Goal: Transaction & Acquisition: Purchase product/service

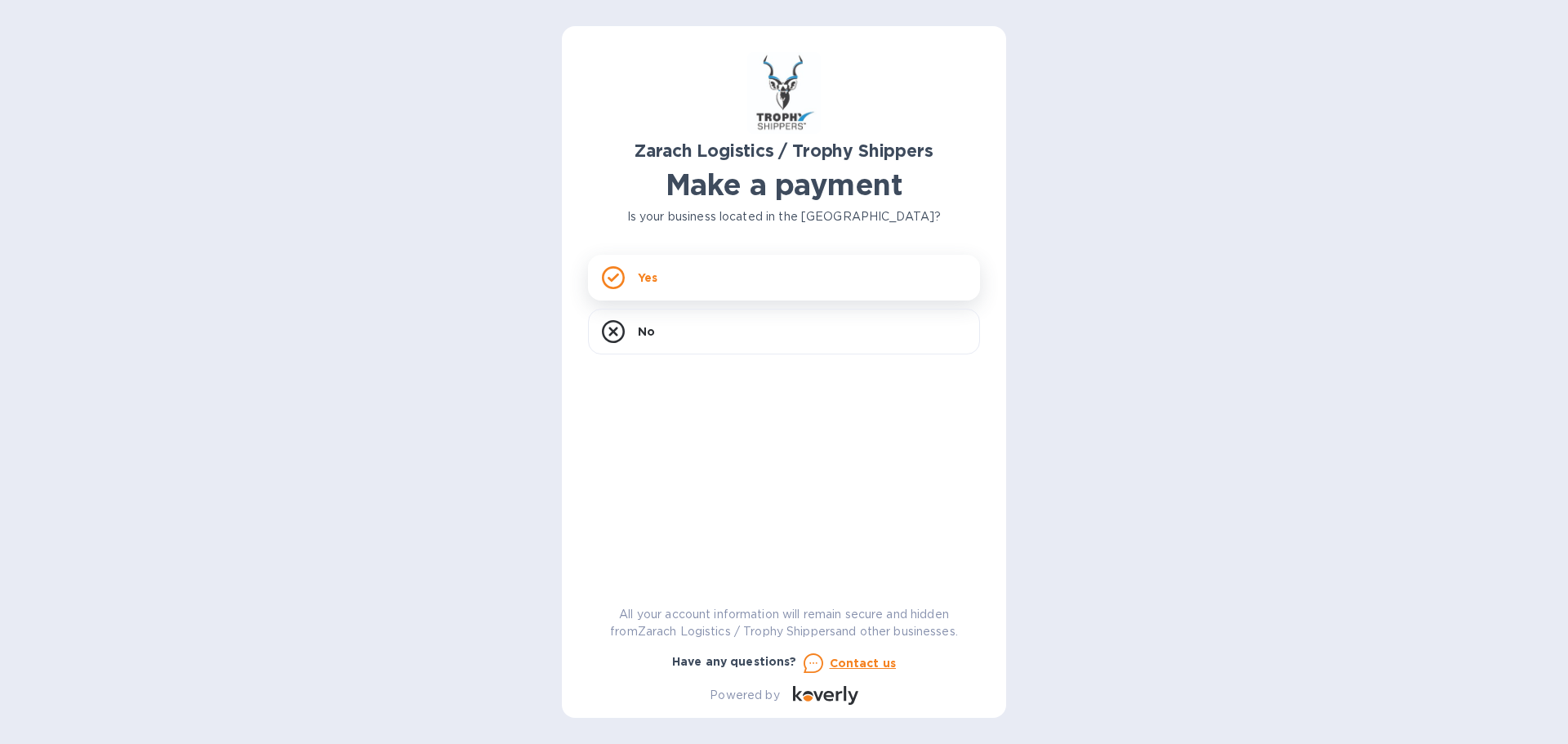
click at [733, 273] on div "Yes" at bounding box center [783, 277] width 392 height 45
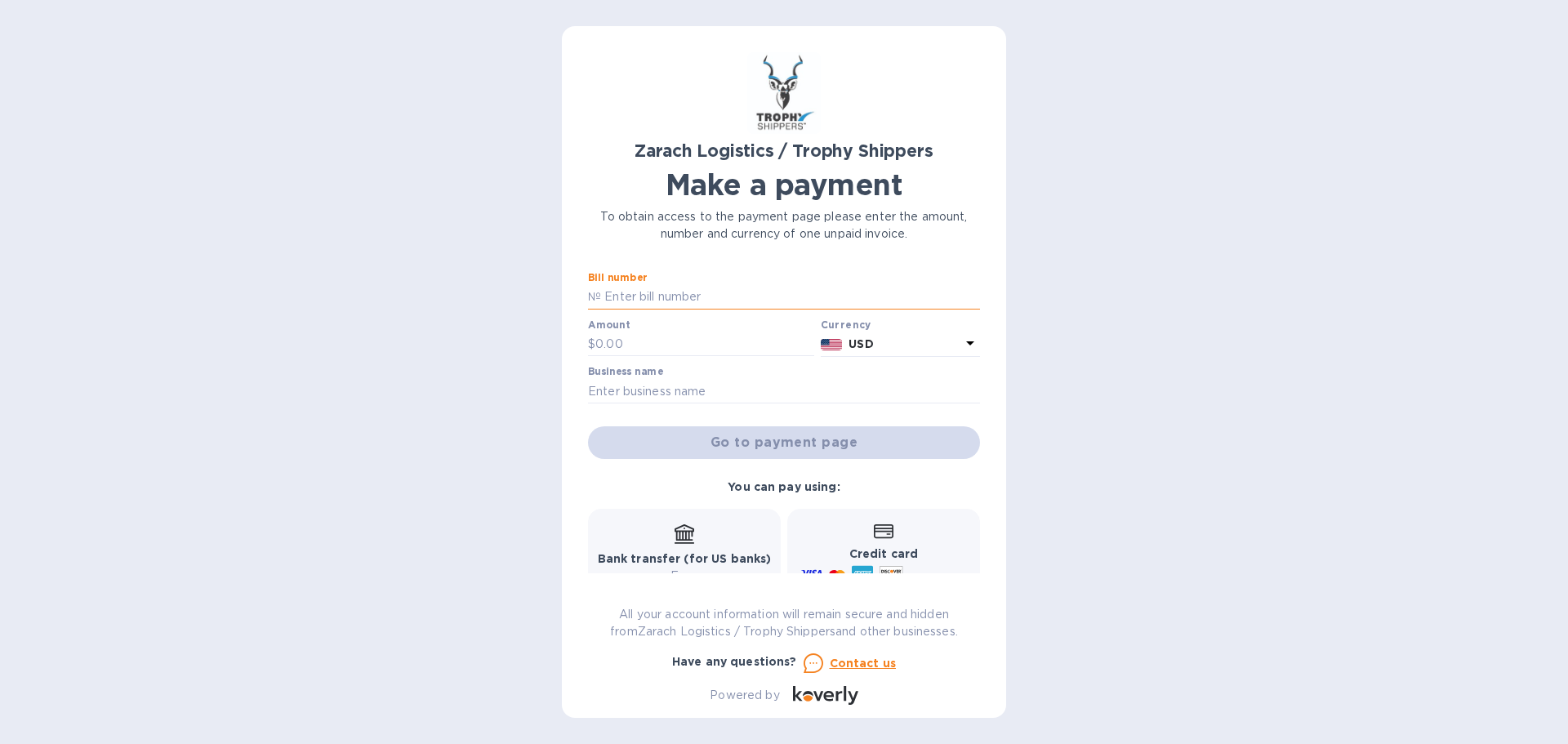
click at [686, 291] on input "text" at bounding box center [790, 296] width 379 height 24
paste input "B00175176"
type input "B00175176"
click at [649, 348] on input "text" at bounding box center [704, 345] width 219 height 24
type input "2,729.94"
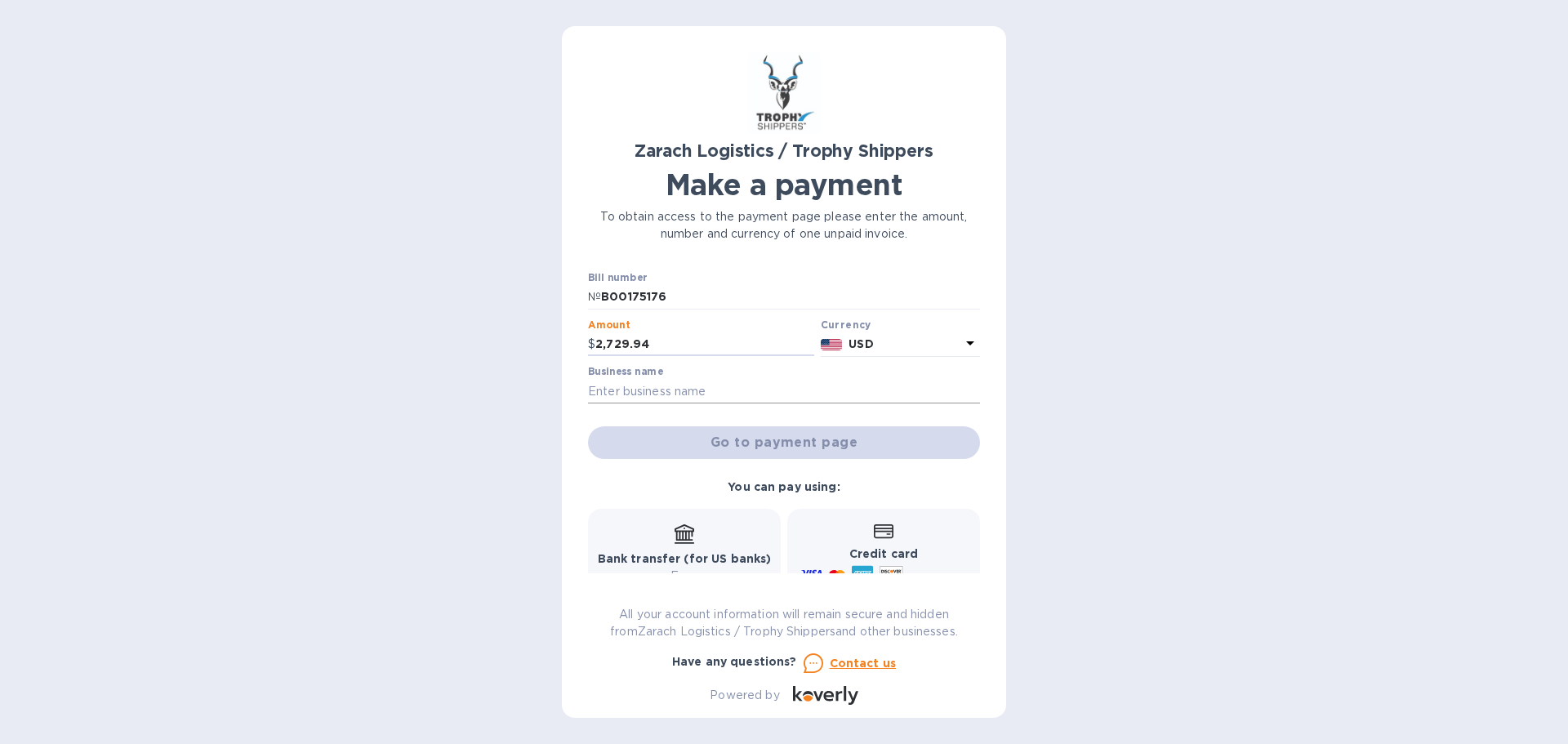
click at [724, 395] on input "text" at bounding box center [783, 391] width 392 height 24
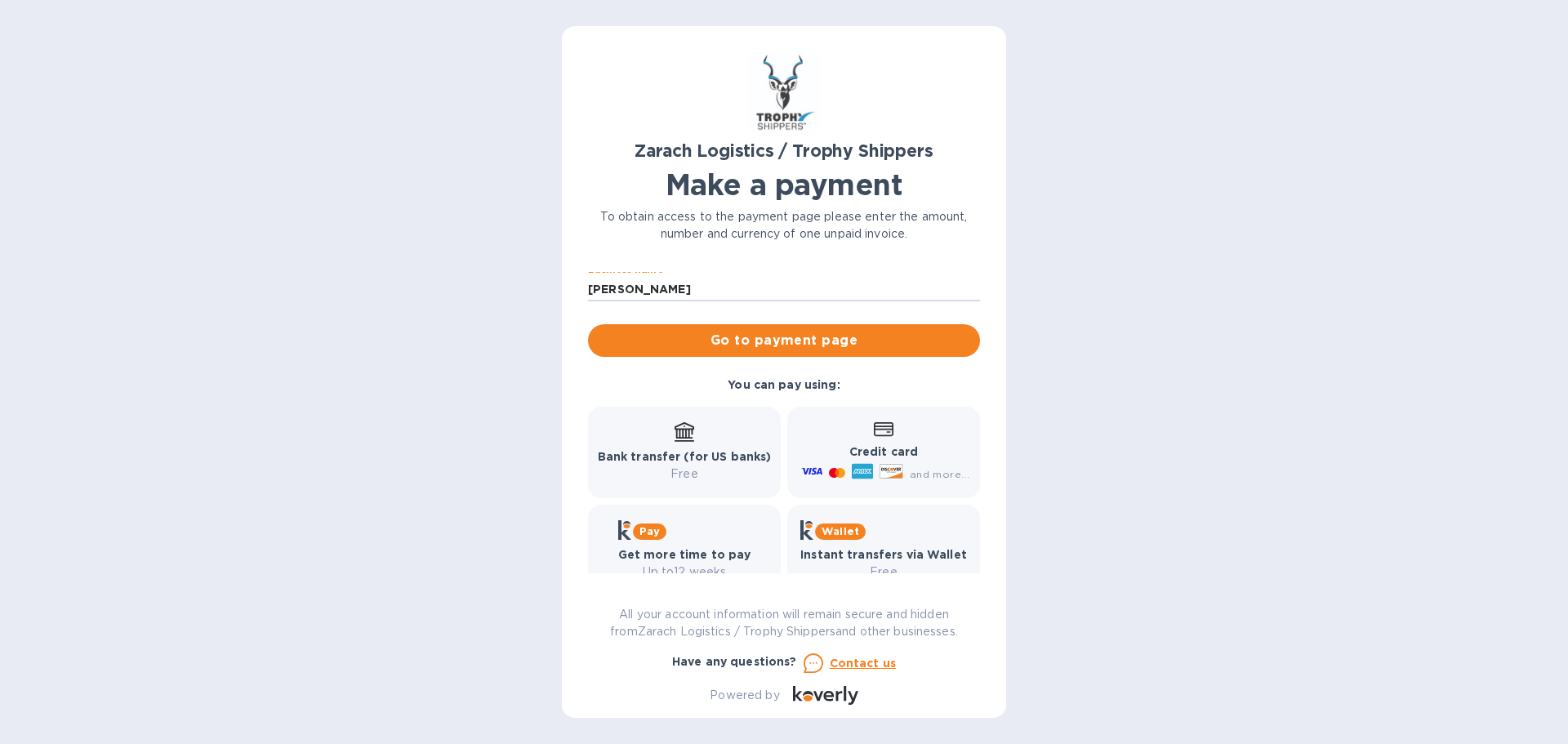
scroll to position [134, 0]
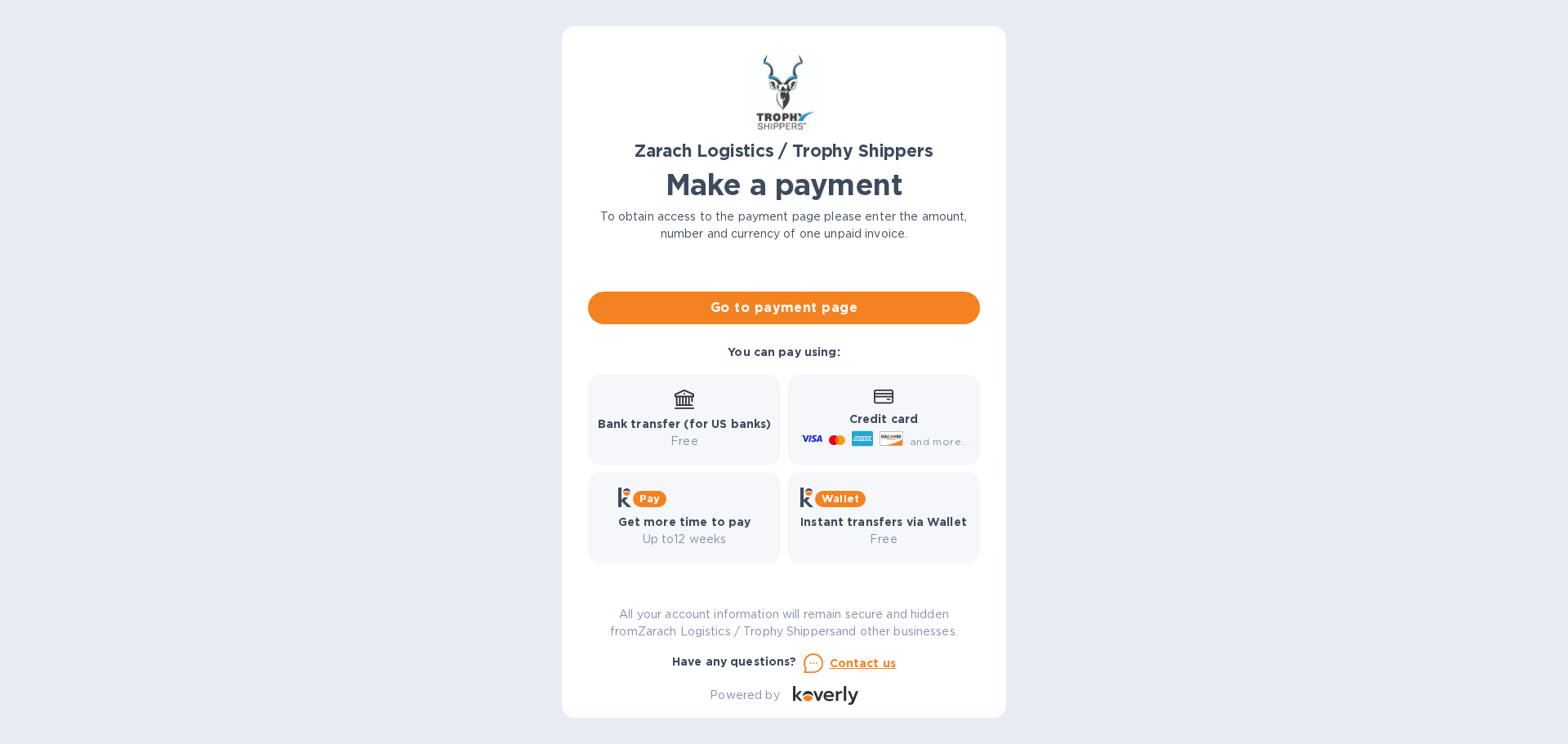
type input "Robert Hamilton"
click at [892, 411] on p "Credit card" at bounding box center [883, 419] width 171 height 18
click at [794, 299] on span "Go to payment page" at bounding box center [783, 308] width 366 height 19
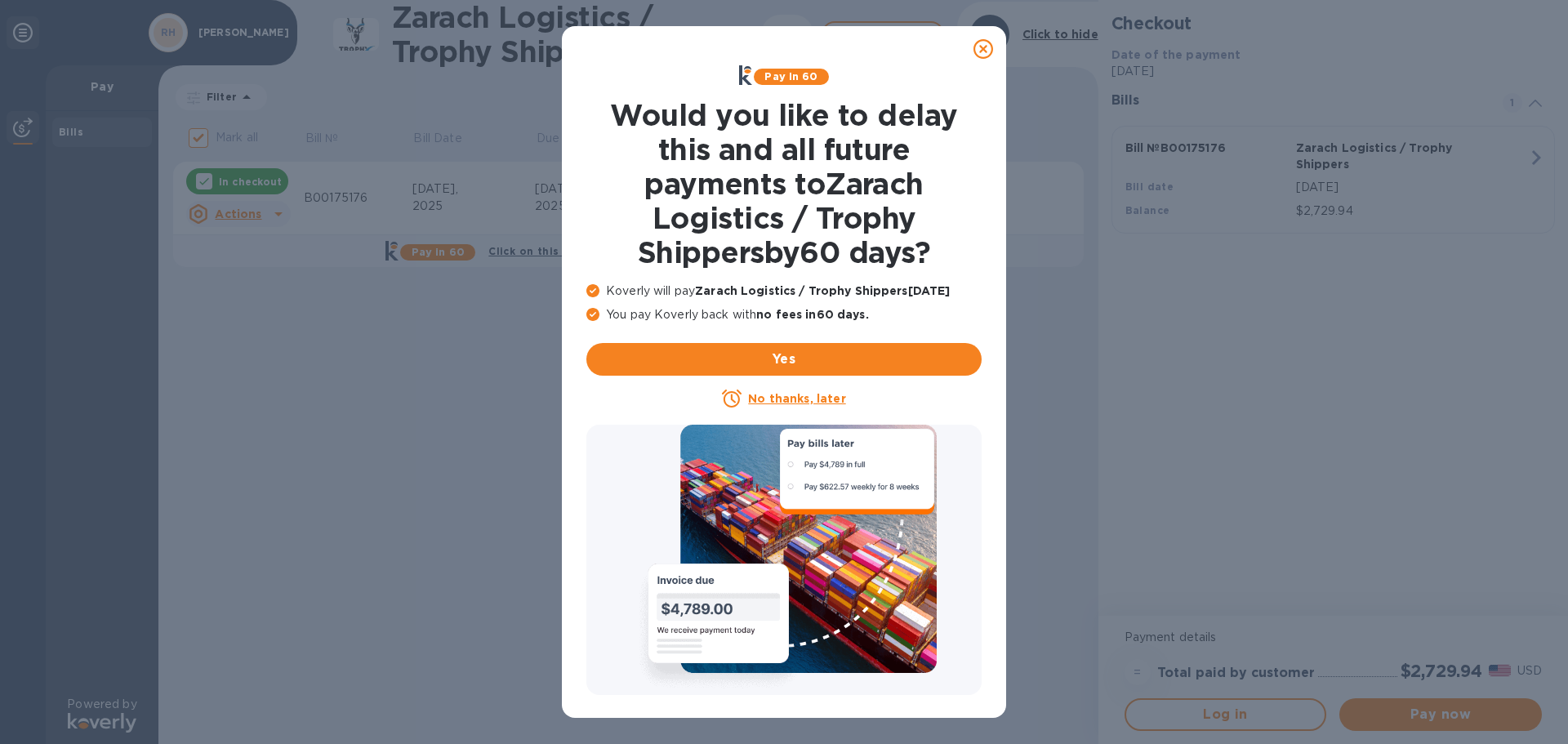
click at [985, 47] on icon at bounding box center [982, 48] width 19 height 19
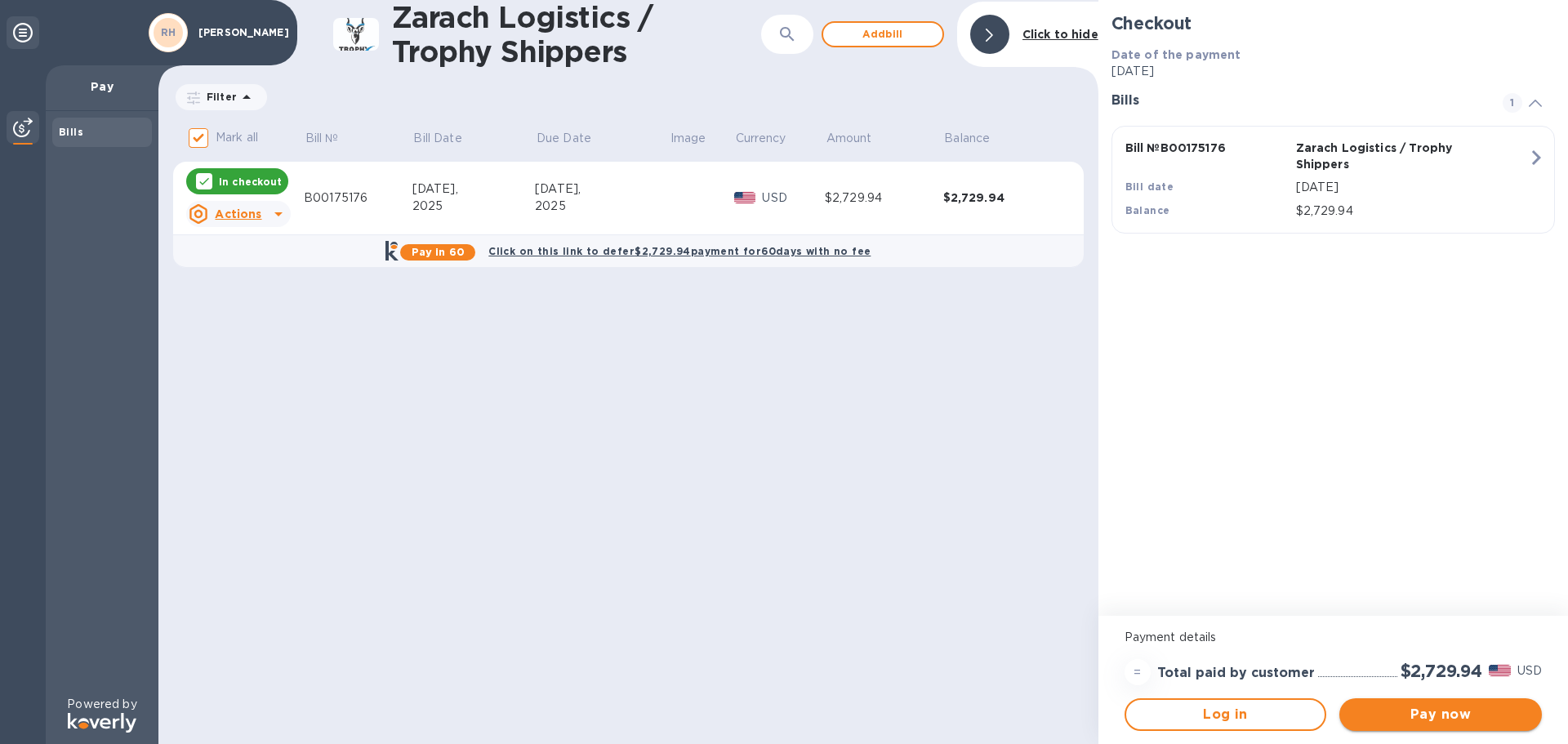
click at [1438, 720] on span "Pay now" at bounding box center [1440, 713] width 176 height 19
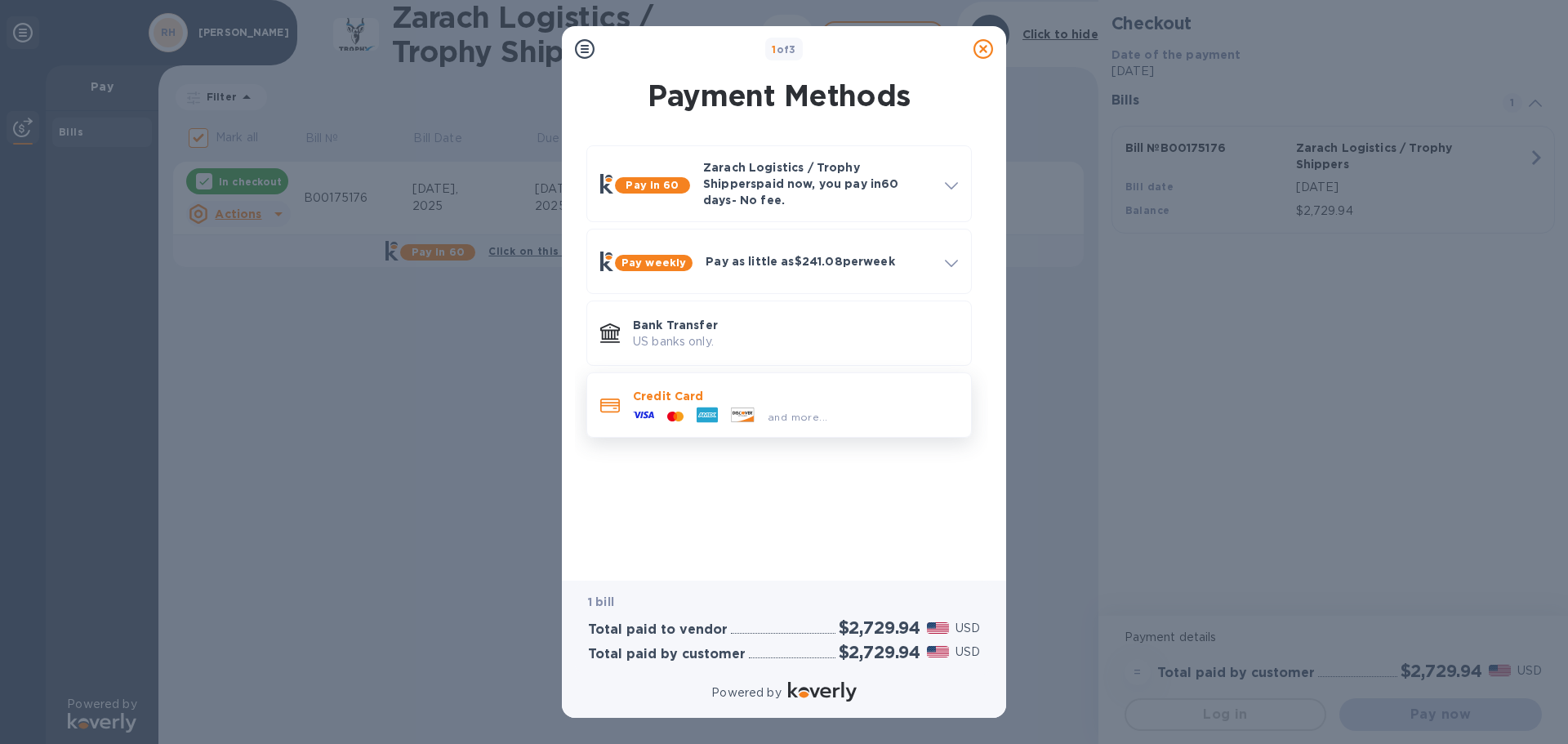
click at [765, 388] on p "Credit Card" at bounding box center [795, 397] width 325 height 17
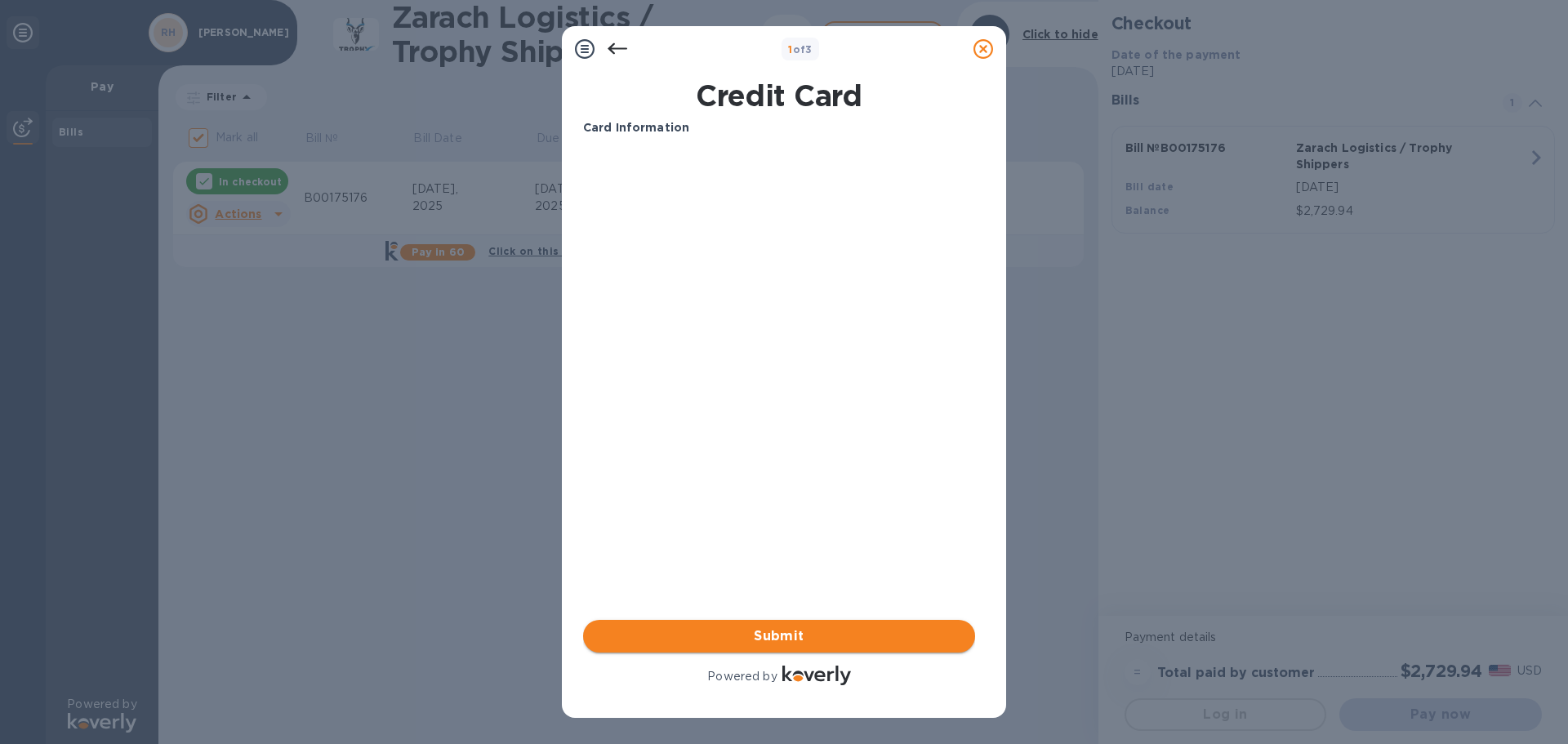
click at [792, 635] on span "Submit" at bounding box center [778, 636] width 366 height 19
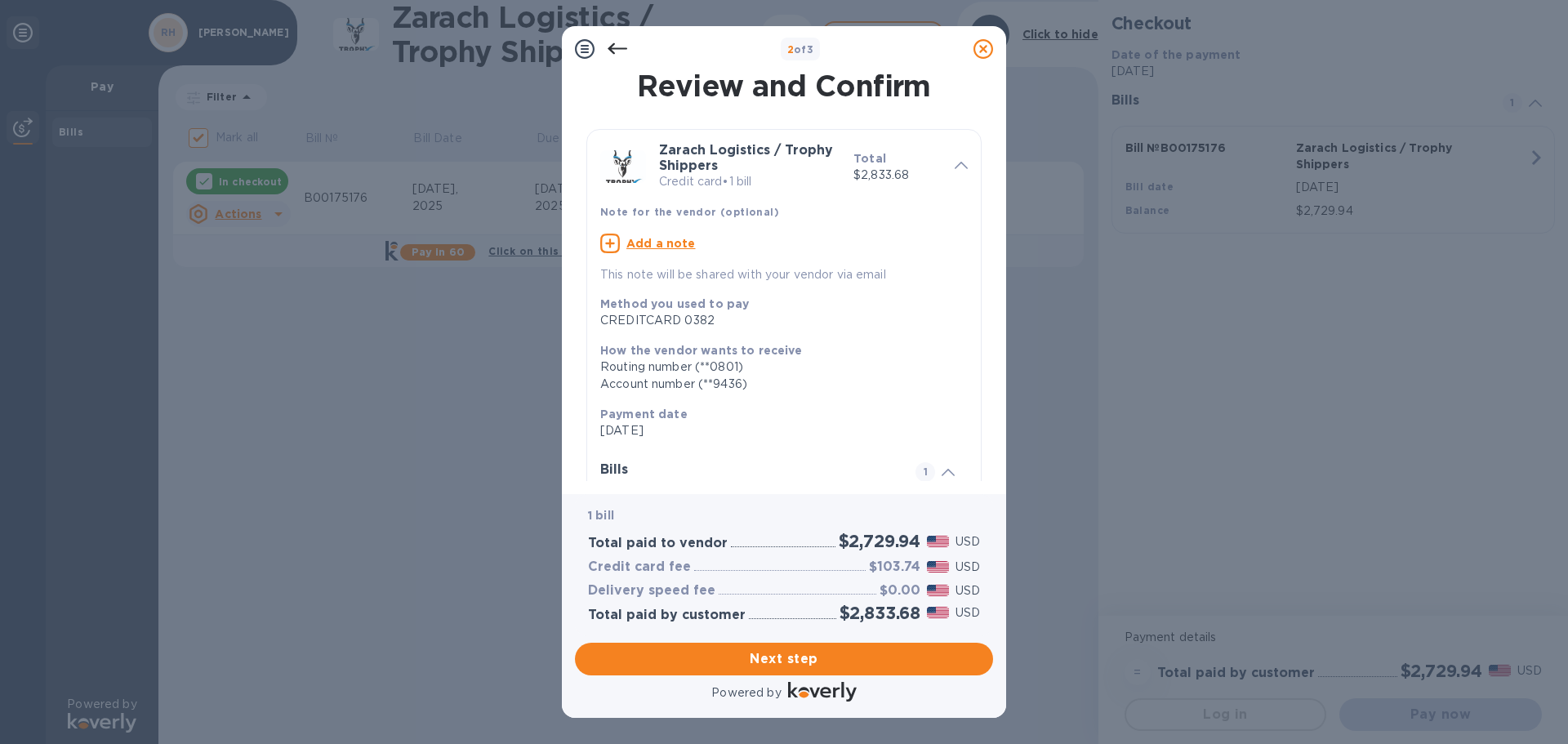
click at [668, 242] on u "Add a note" at bounding box center [661, 244] width 70 height 13
click at [674, 244] on textarea at bounding box center [771, 245] width 341 height 14
paste textarea "B00175176"
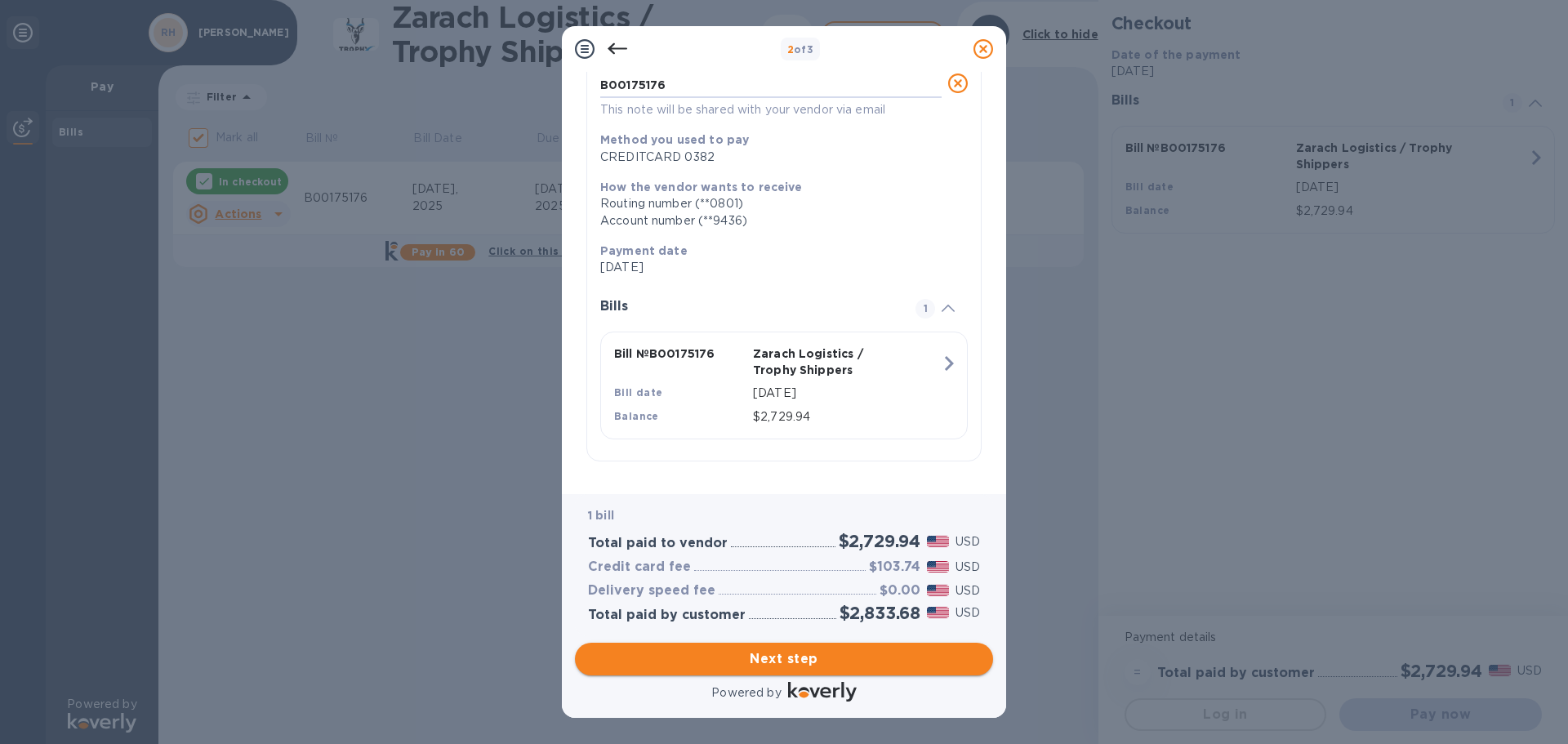
type textarea "B00175176"
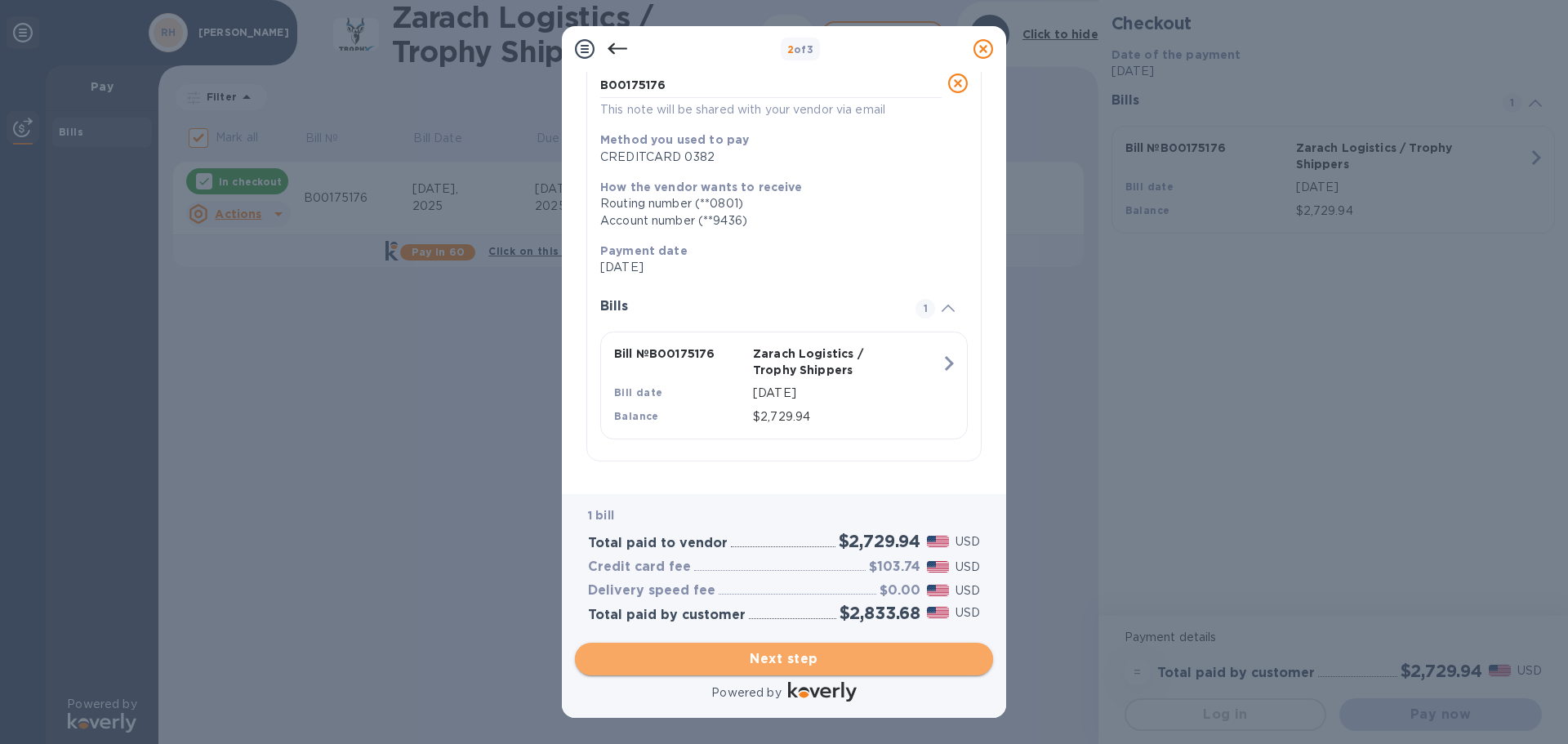
click at [838, 660] on span "Next step" at bounding box center [783, 658] width 392 height 19
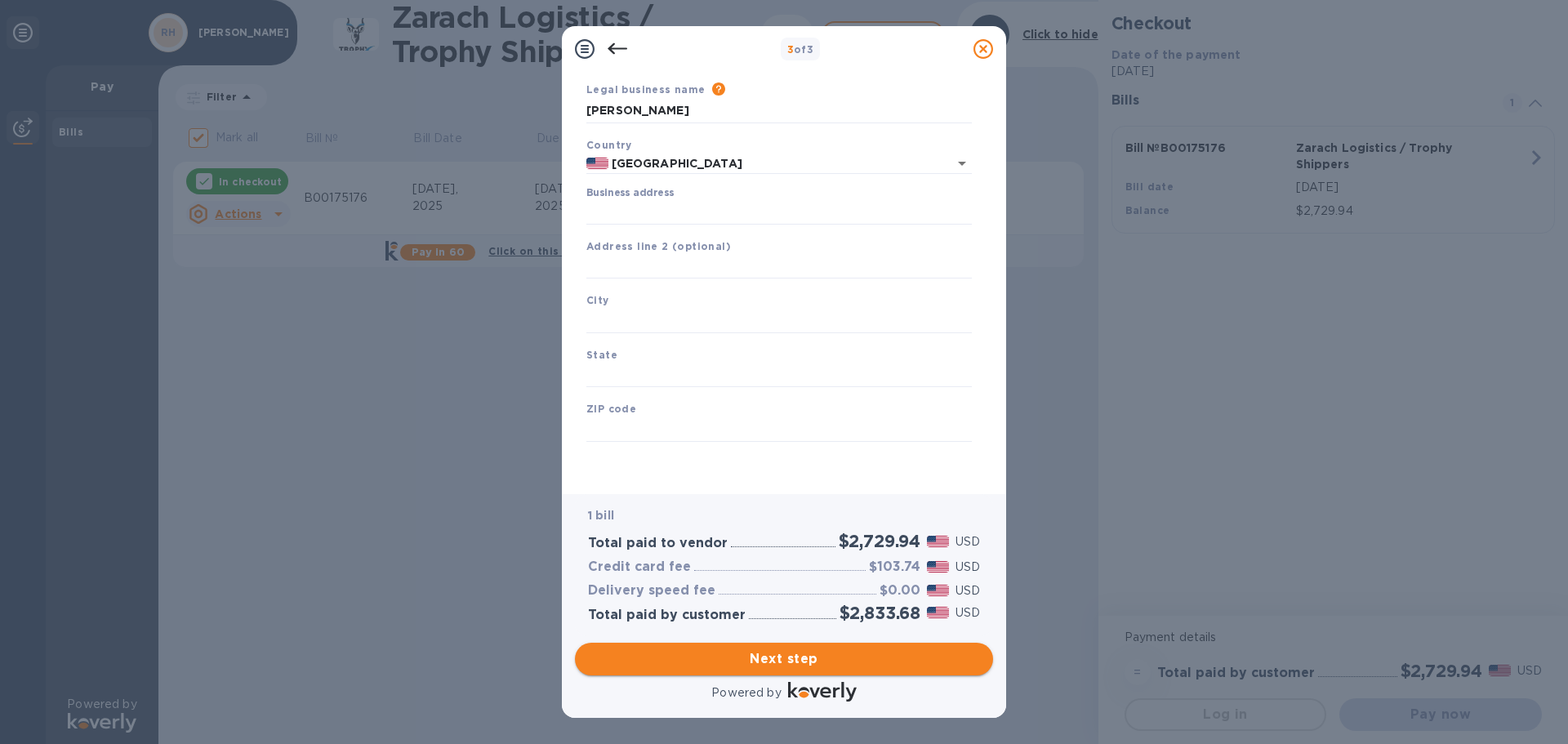
scroll to position [55, 0]
click at [800, 659] on span "Next step" at bounding box center [783, 658] width 392 height 19
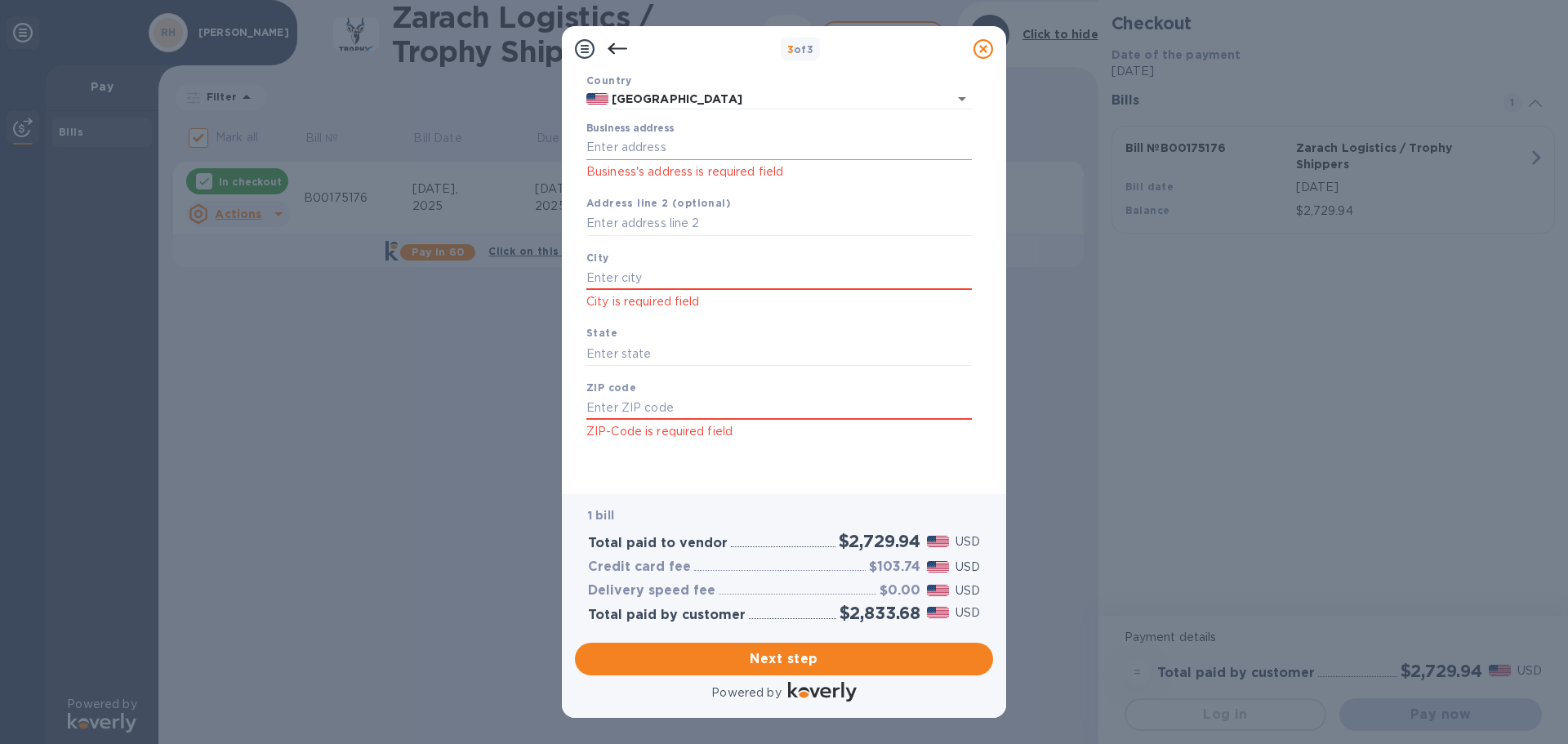
click at [691, 148] on input "Business address" at bounding box center [779, 147] width 386 height 24
type input "4 Farnham Park Drive"
type input "Houston"
type input "TX"
type input "77024"
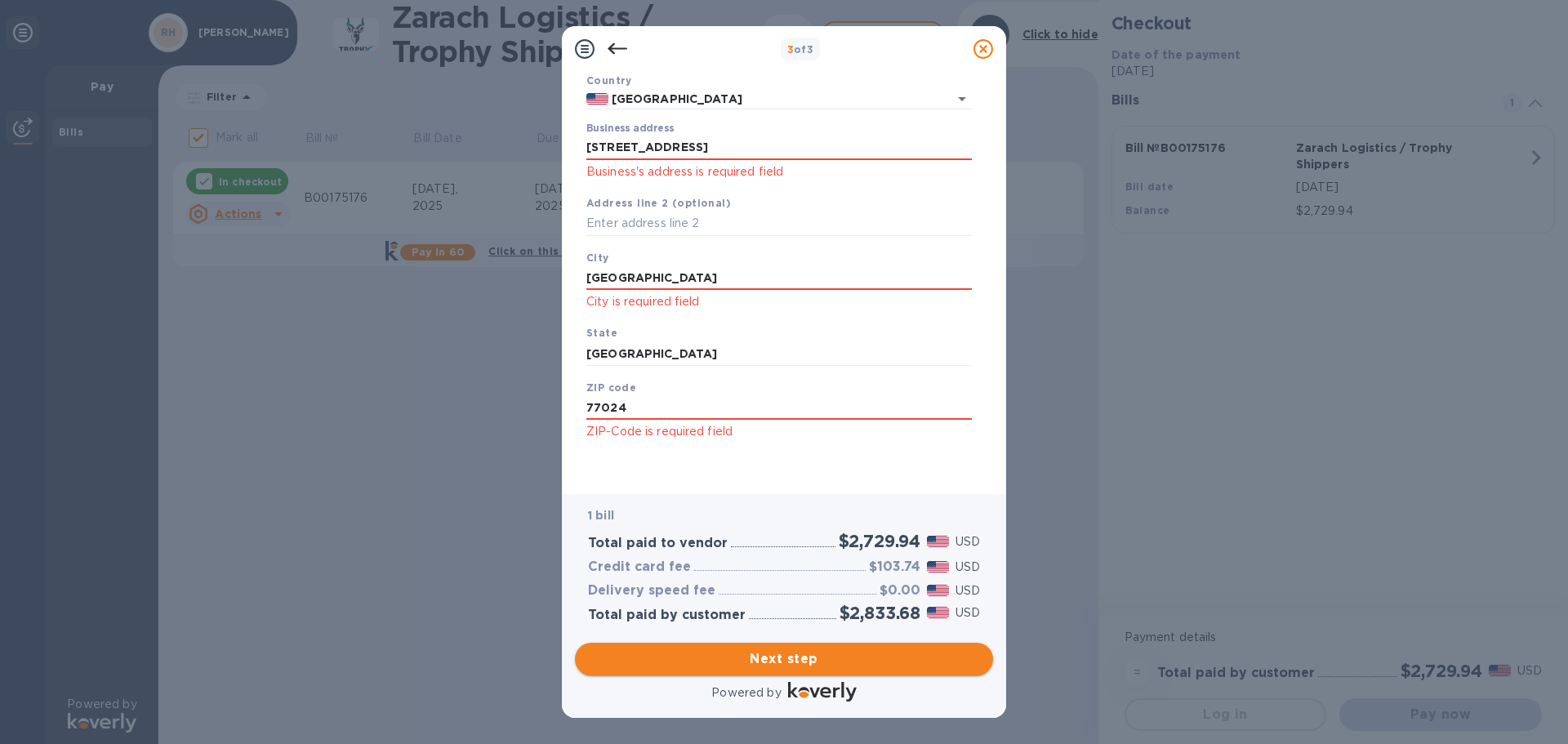
click at [826, 664] on span "Next step" at bounding box center [783, 658] width 392 height 19
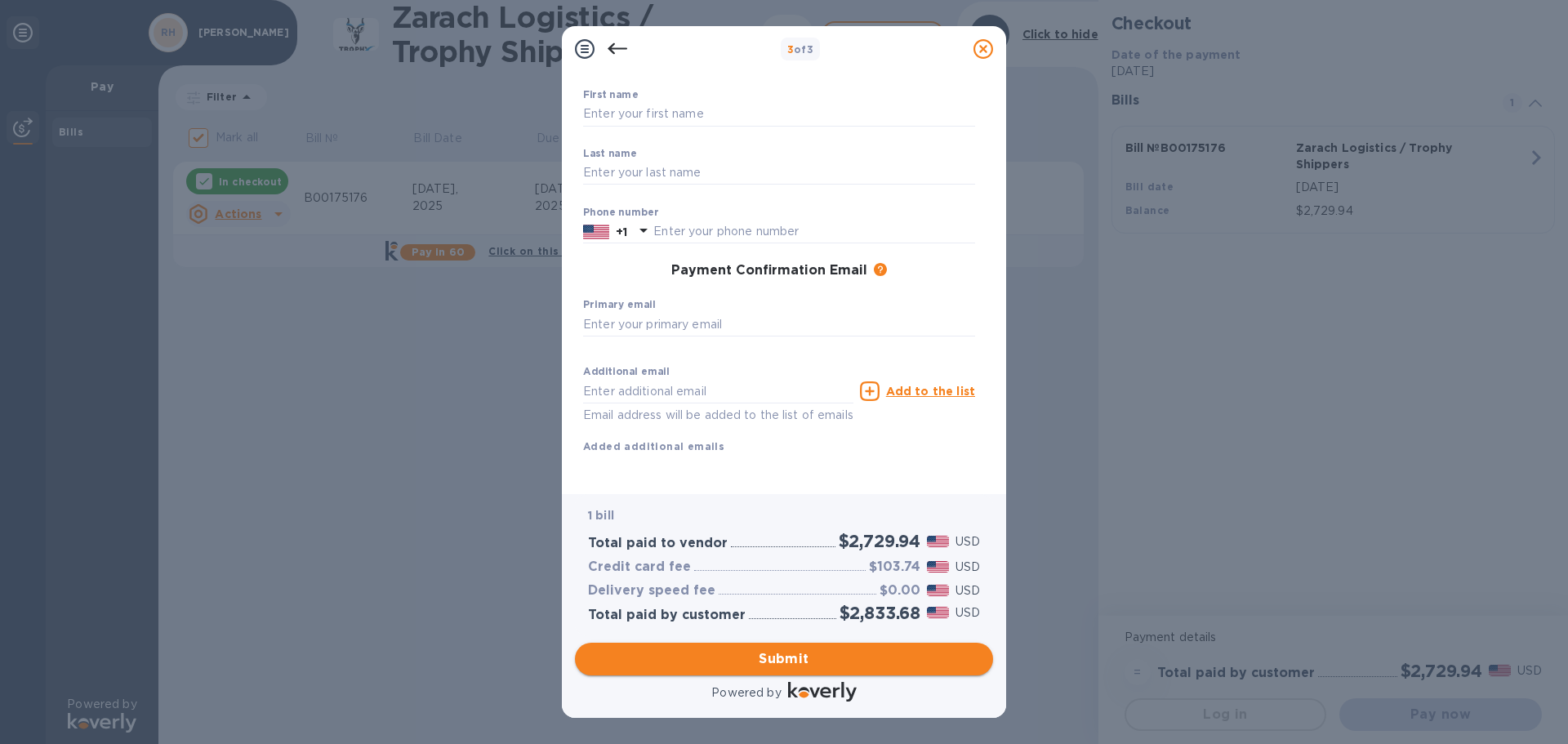
scroll to position [107, 0]
click at [666, 102] on input "text" at bounding box center [778, 114] width 392 height 24
type input "Robert"
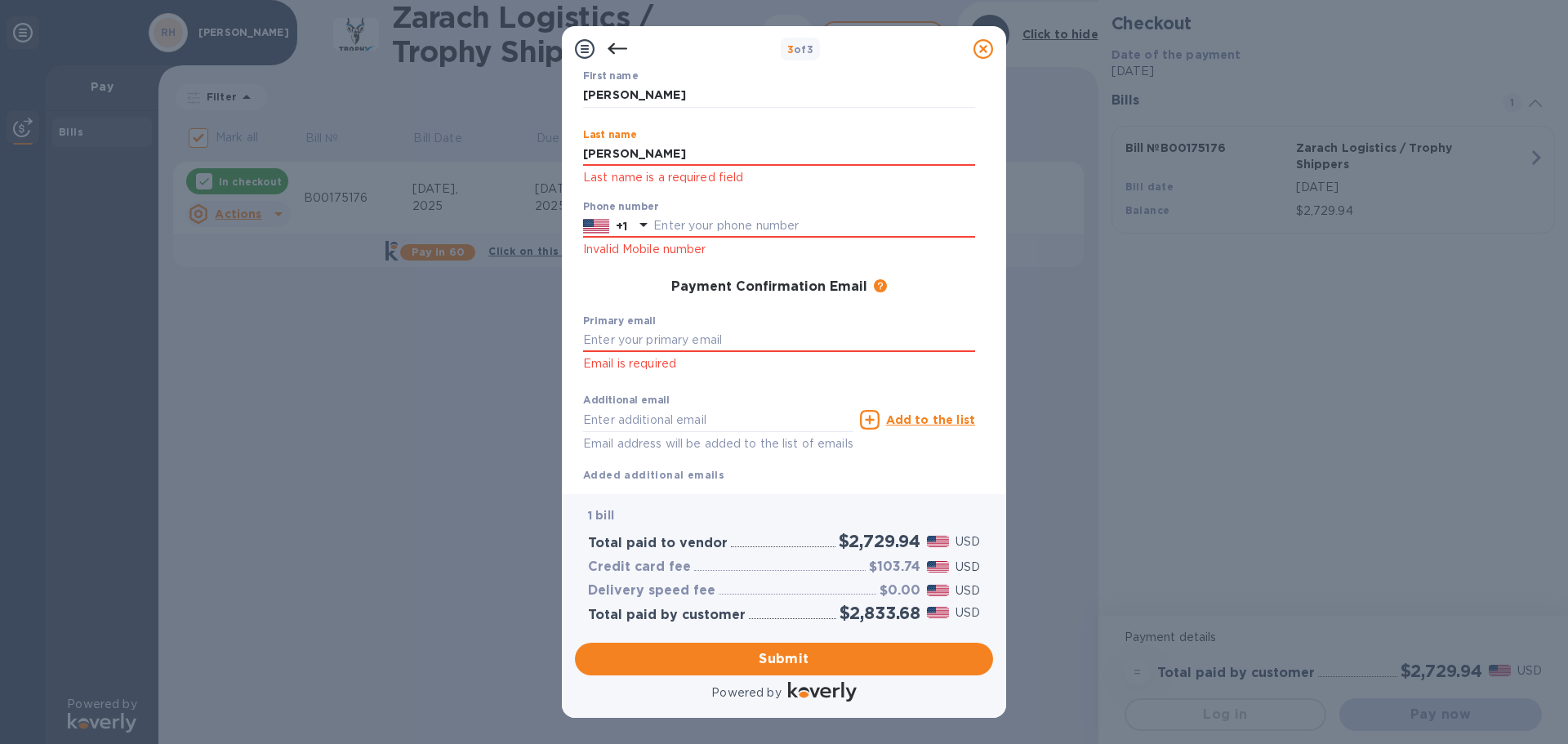
type input "Hamilton"
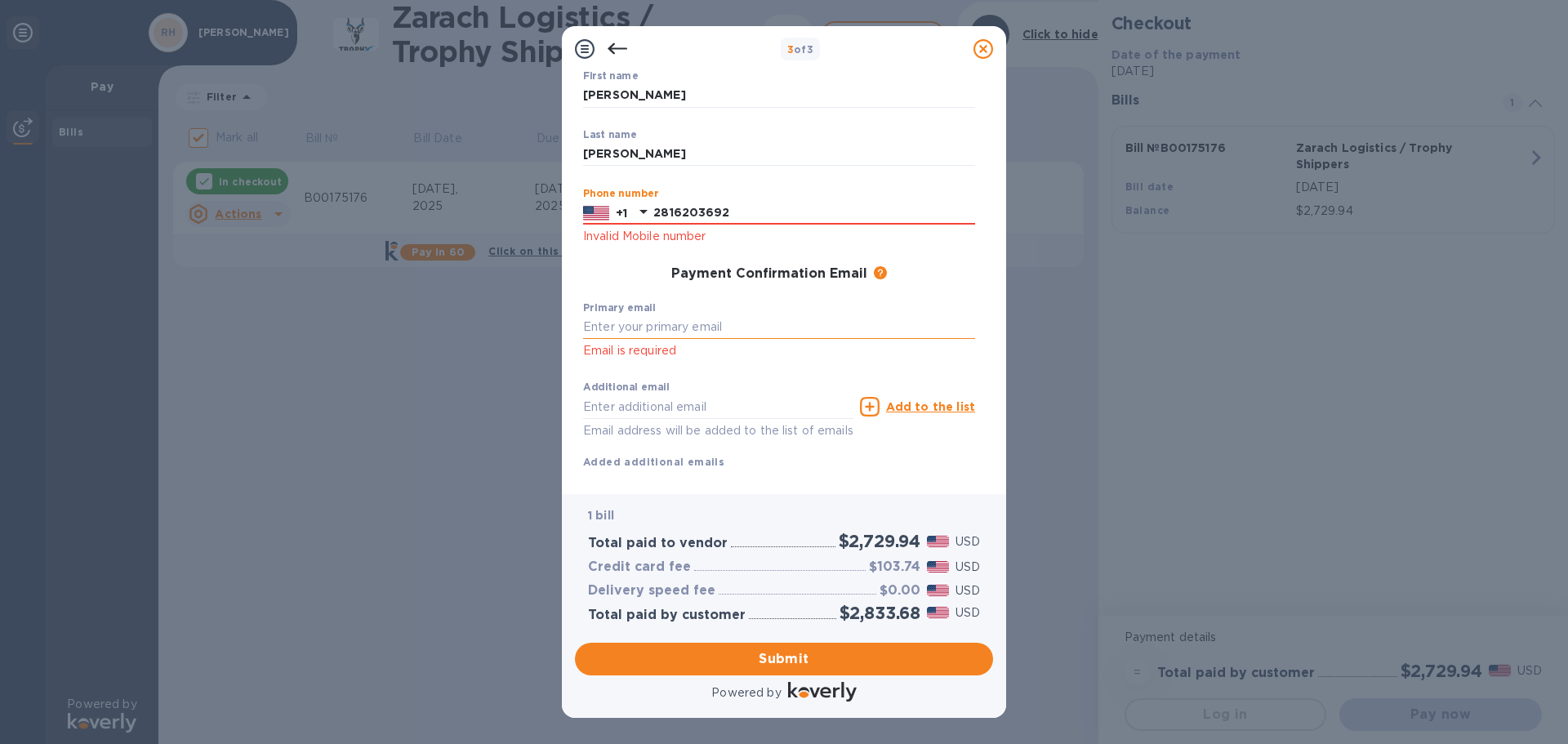
type input "2816203692"
click at [731, 330] on input "text" at bounding box center [778, 327] width 392 height 24
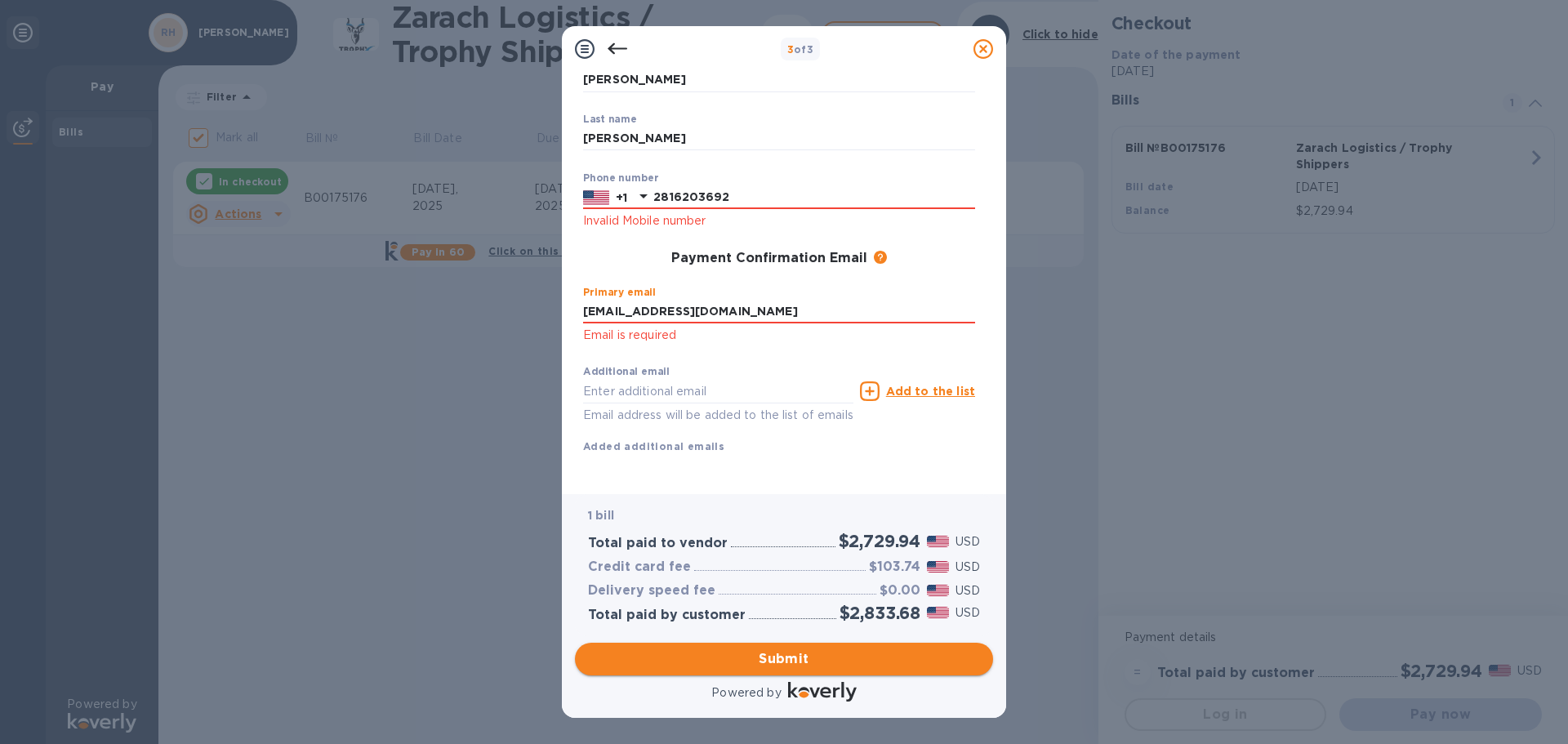
type input "hbozemanwmh@gmail.com"
click at [803, 659] on span "Submit" at bounding box center [783, 658] width 392 height 19
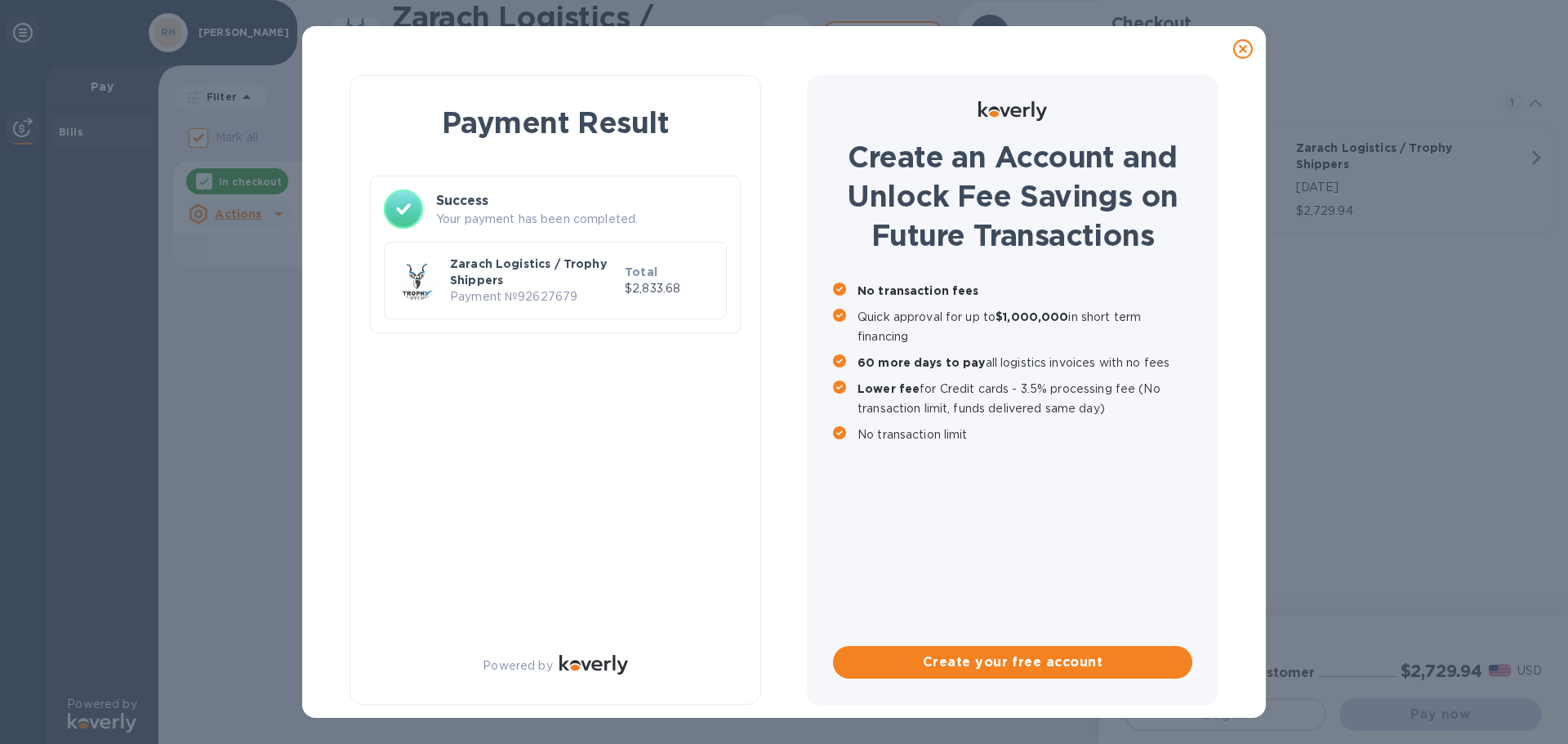
checkbox input "false"
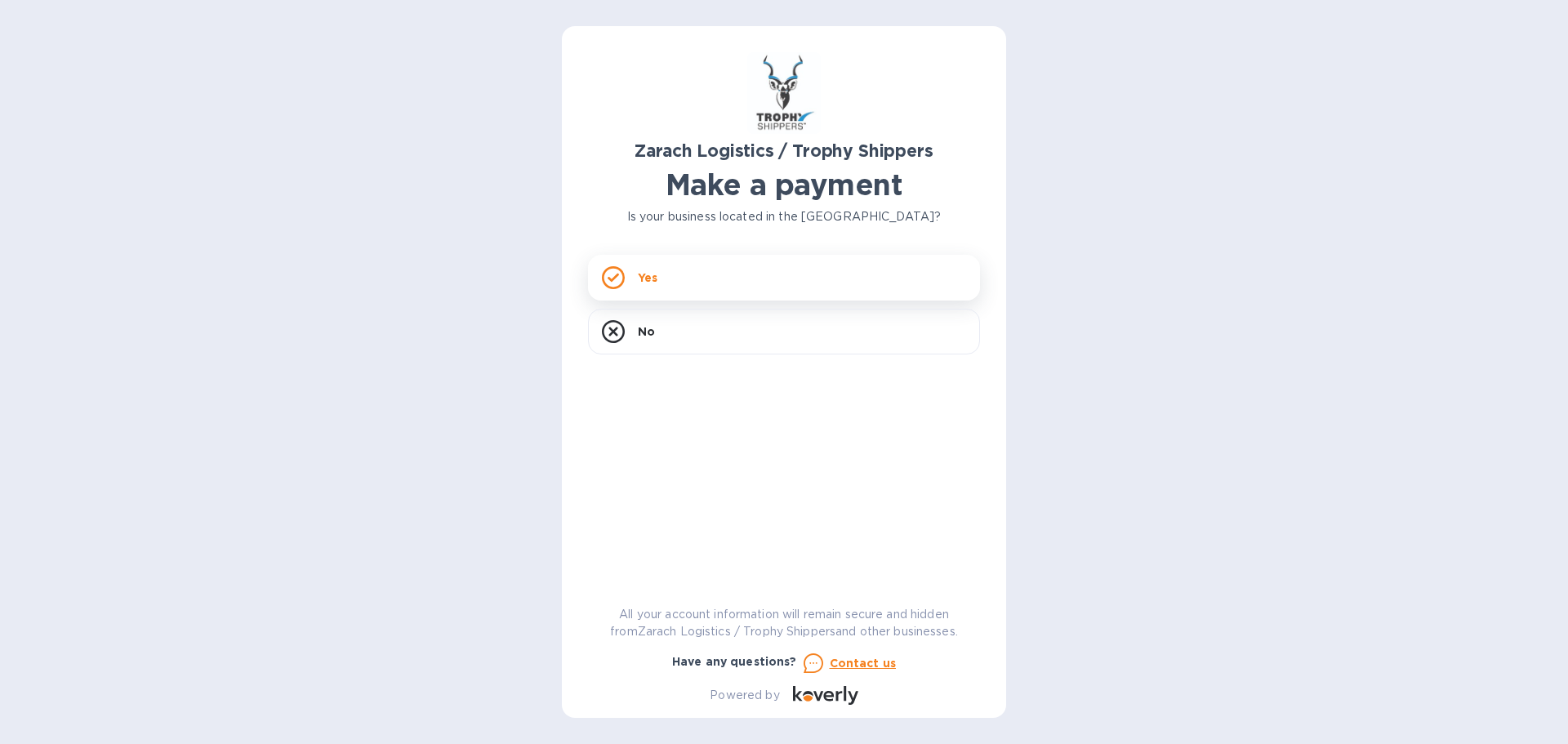
click at [667, 257] on div "Yes" at bounding box center [783, 277] width 392 height 45
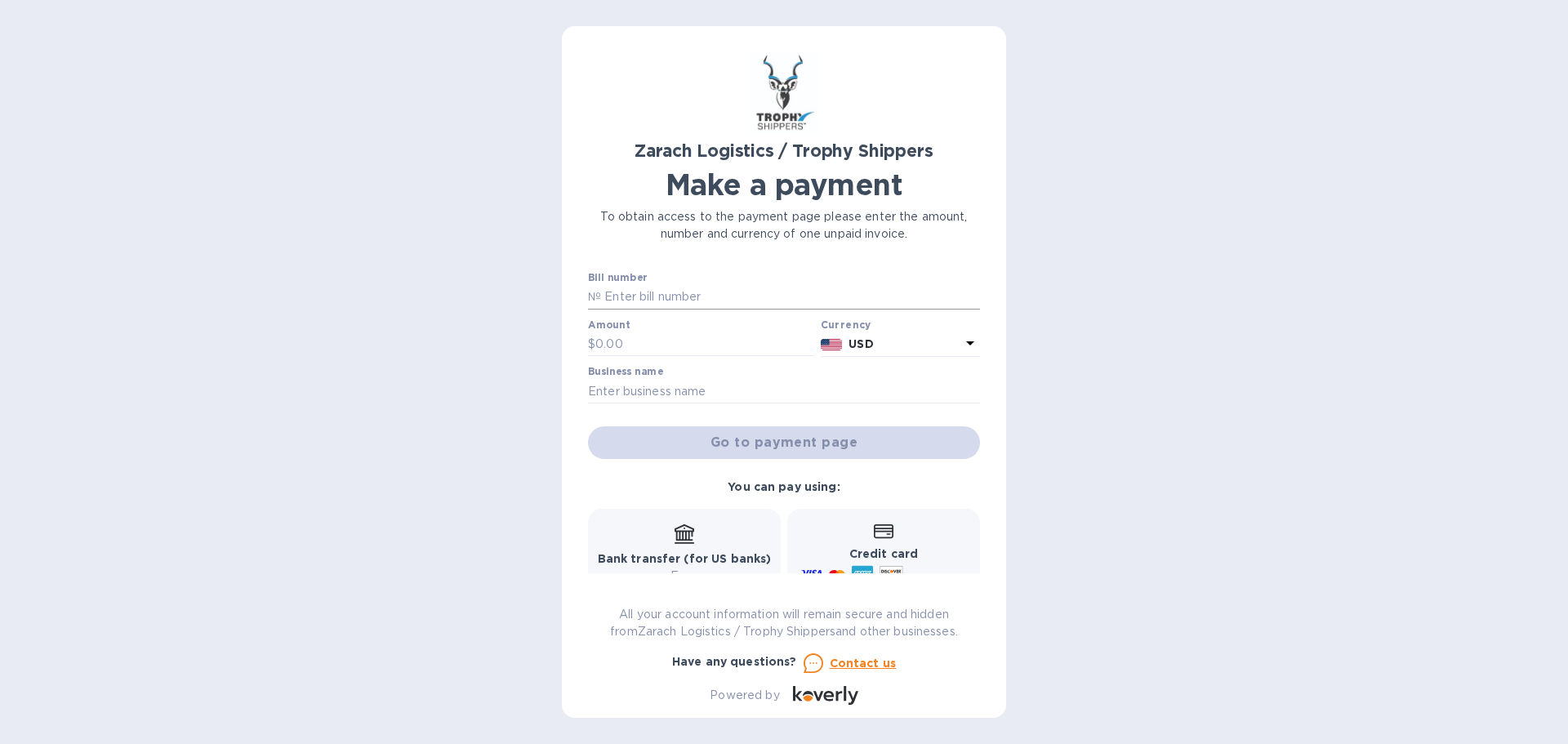
click at [592, 296] on p "№" at bounding box center [594, 296] width 13 height 18
click at [652, 296] on input "text" at bounding box center [790, 296] width 379 height 24
paste input "B00175175"
type input "B00175175"
click at [641, 338] on input "text" at bounding box center [704, 345] width 219 height 24
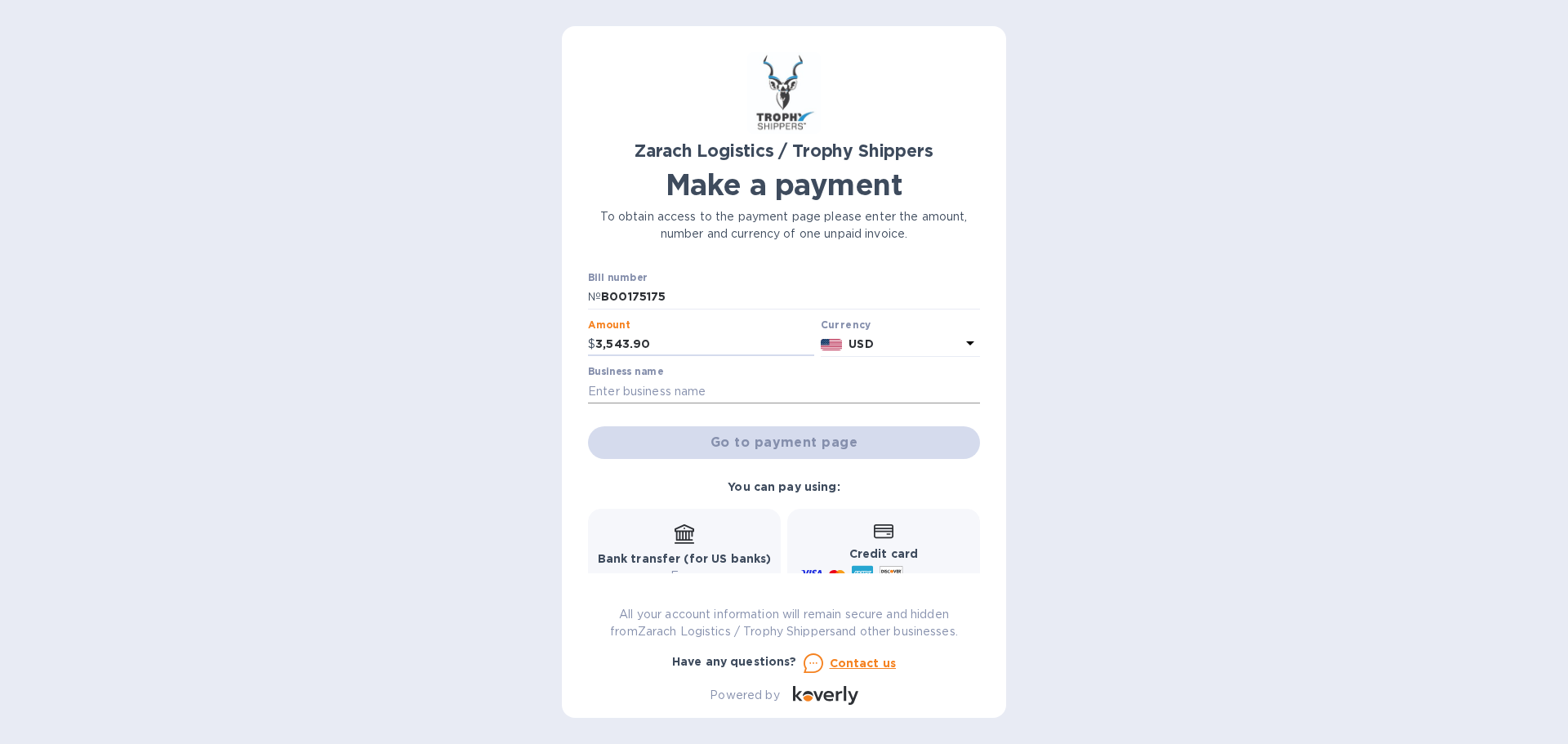
type input "3,543.90"
click at [626, 390] on input "text" at bounding box center [783, 391] width 392 height 24
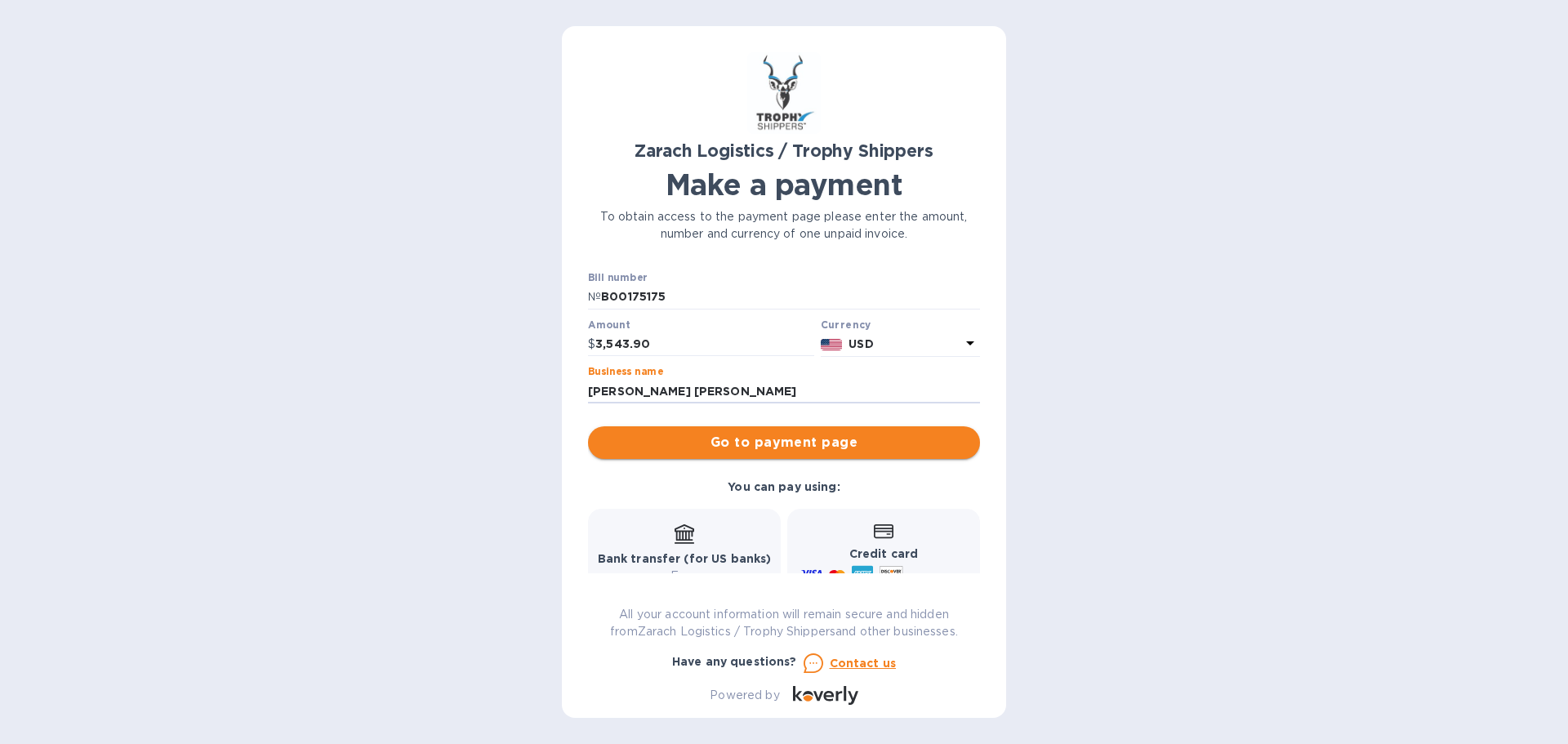
type input "[PERSON_NAME] [PERSON_NAME]"
click at [786, 443] on span "Go to payment page" at bounding box center [783, 442] width 366 height 19
